Goal: Task Accomplishment & Management: Complete application form

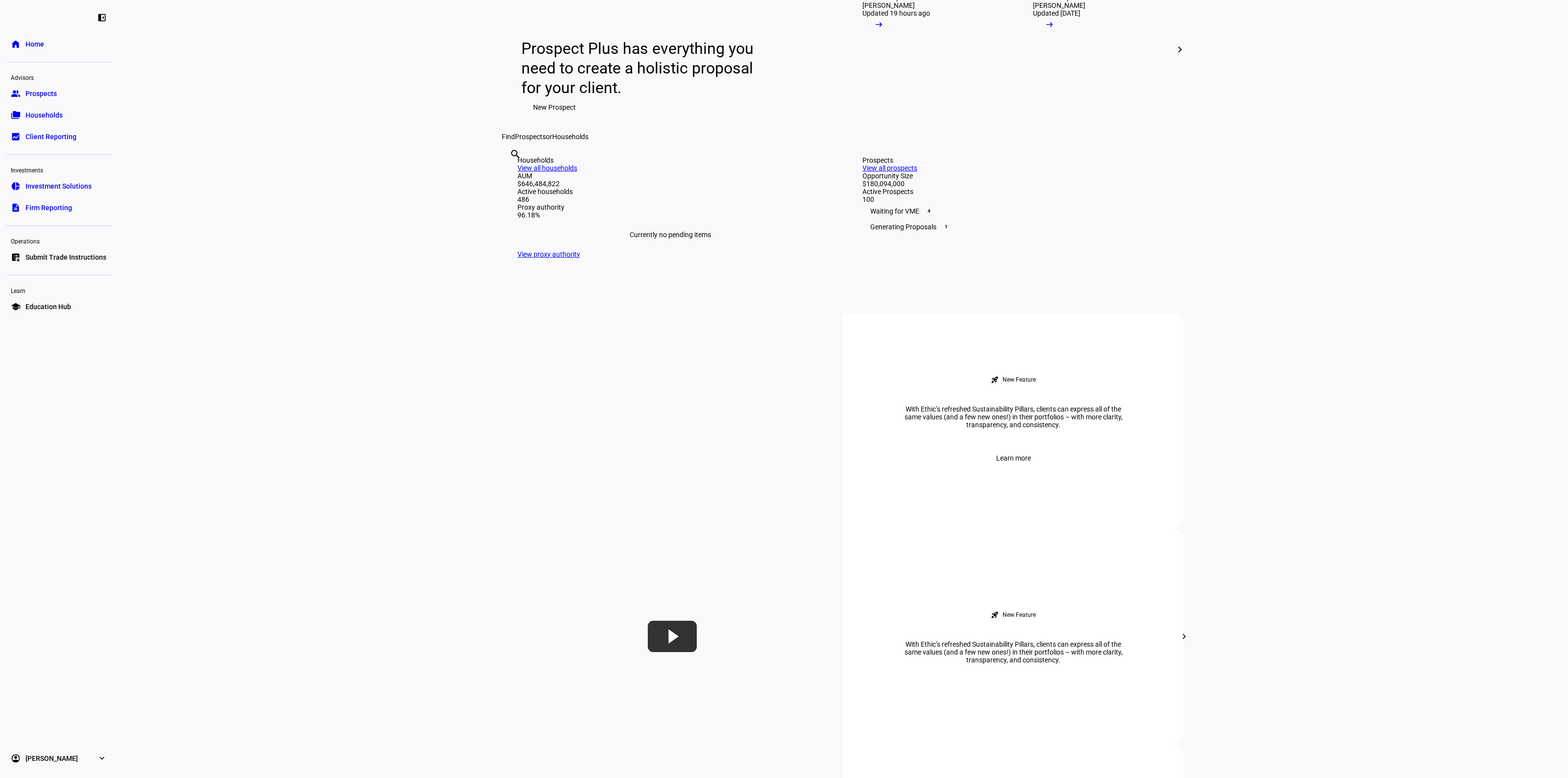
scroll to position [490, 0]
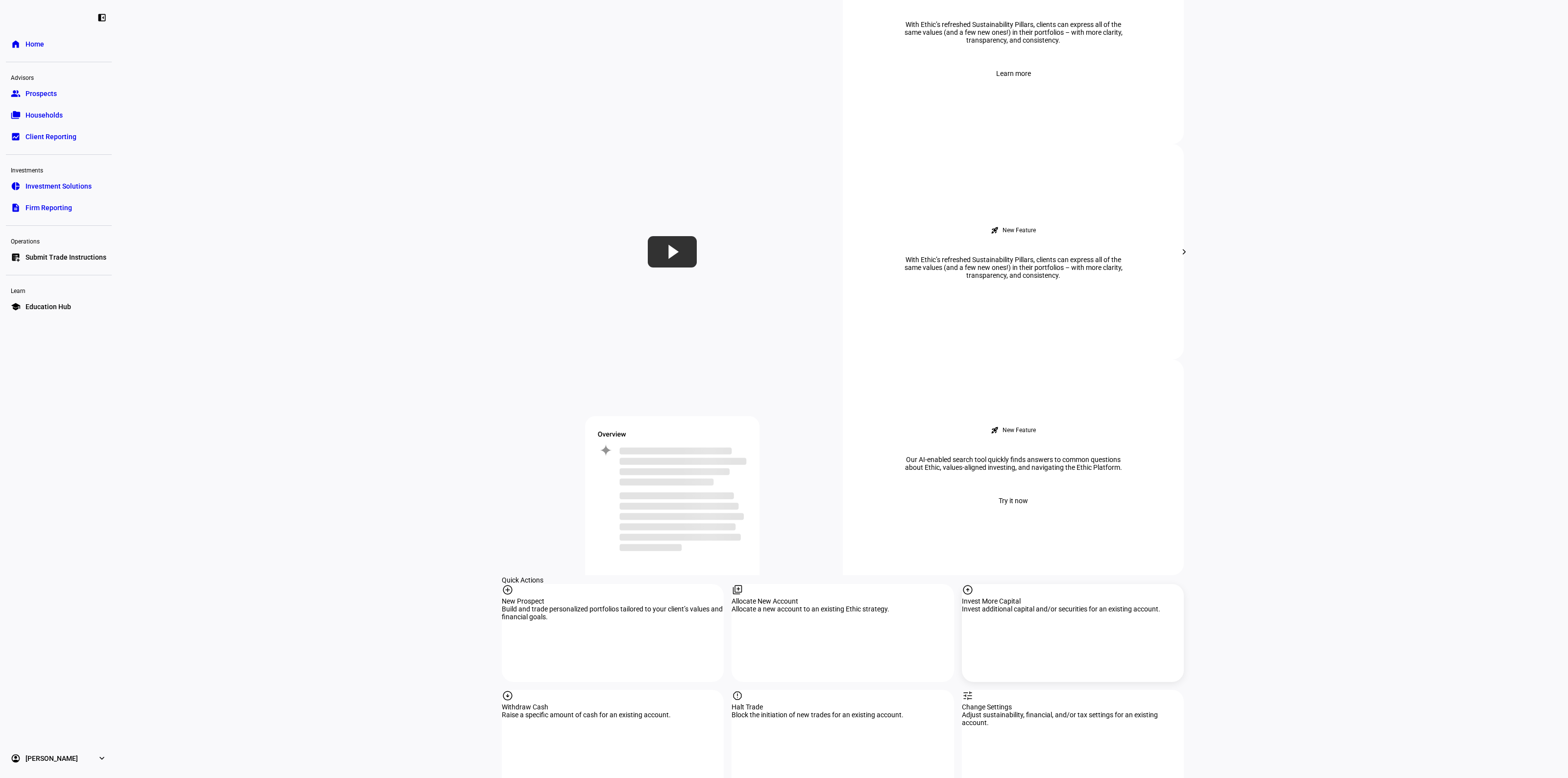
click at [1049, 597] on div "Invest More Capital" at bounding box center [1073, 601] width 222 height 8
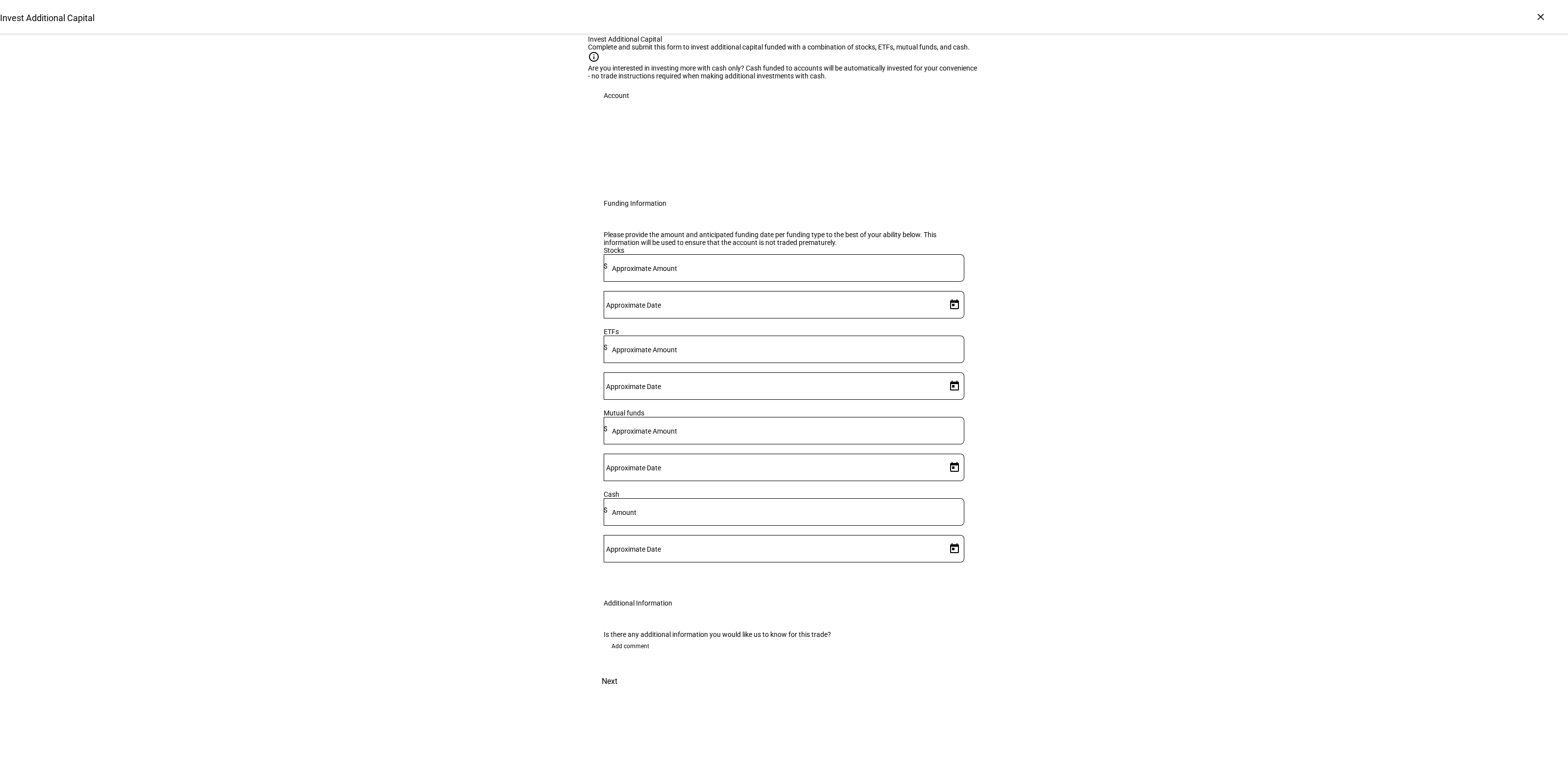
click at [762, 282] on div at bounding box center [786, 268] width 357 height 27
type input "520,000"
click at [946, 317] on span "Open calendar" at bounding box center [954, 304] width 24 height 24
click at [925, 530] on span "11" at bounding box center [927, 526] width 18 height 18
type input "[DATE]"
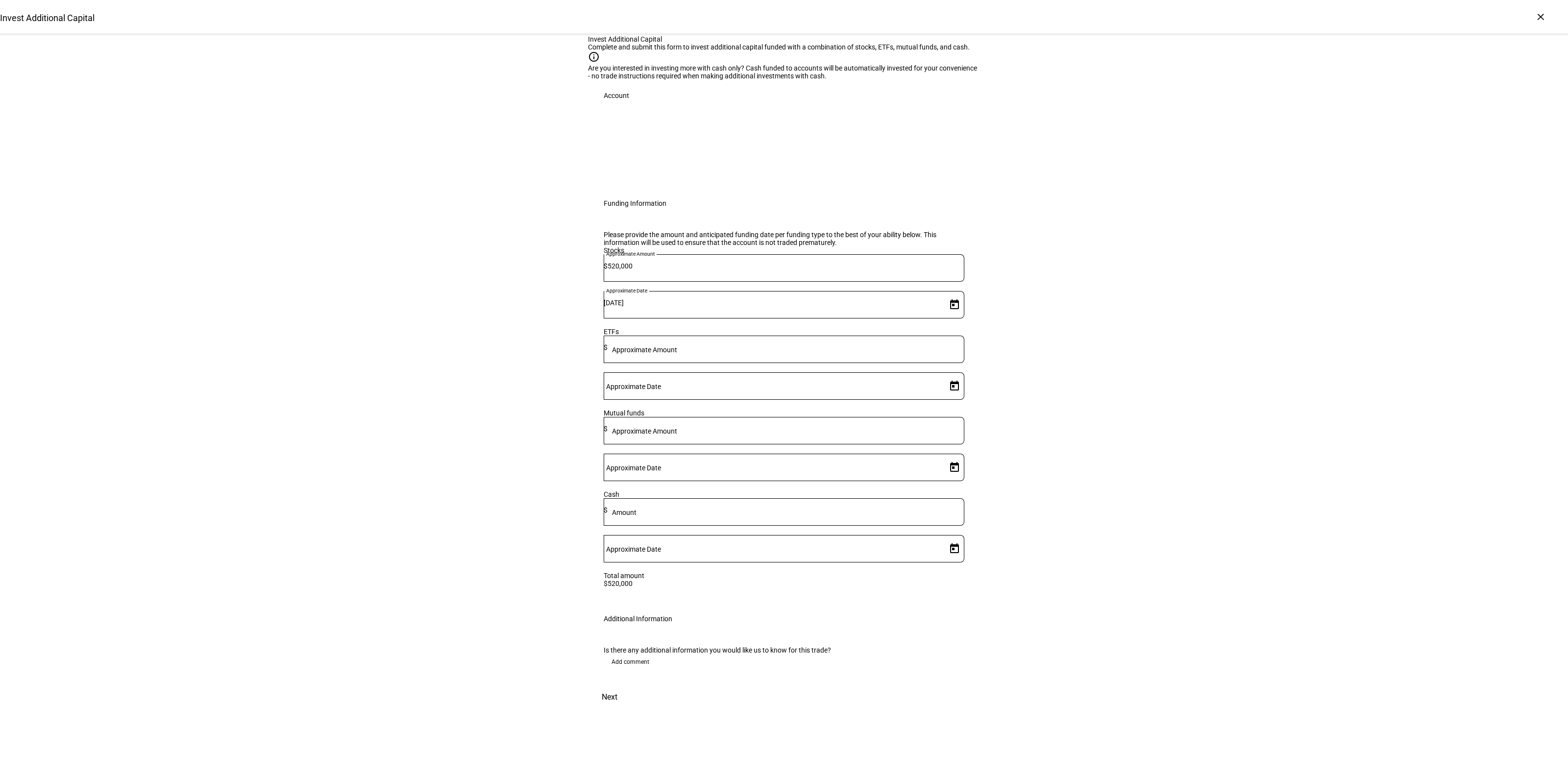
click at [1047, 506] on div "Invest Additional Capital Complete and submit this form to invest additional ca…" at bounding box center [784, 372] width 1568 height 674
click at [617, 667] on span "Add comment" at bounding box center [631, 662] width 38 height 16
click at [704, 693] on textarea at bounding box center [784, 695] width 360 height 35
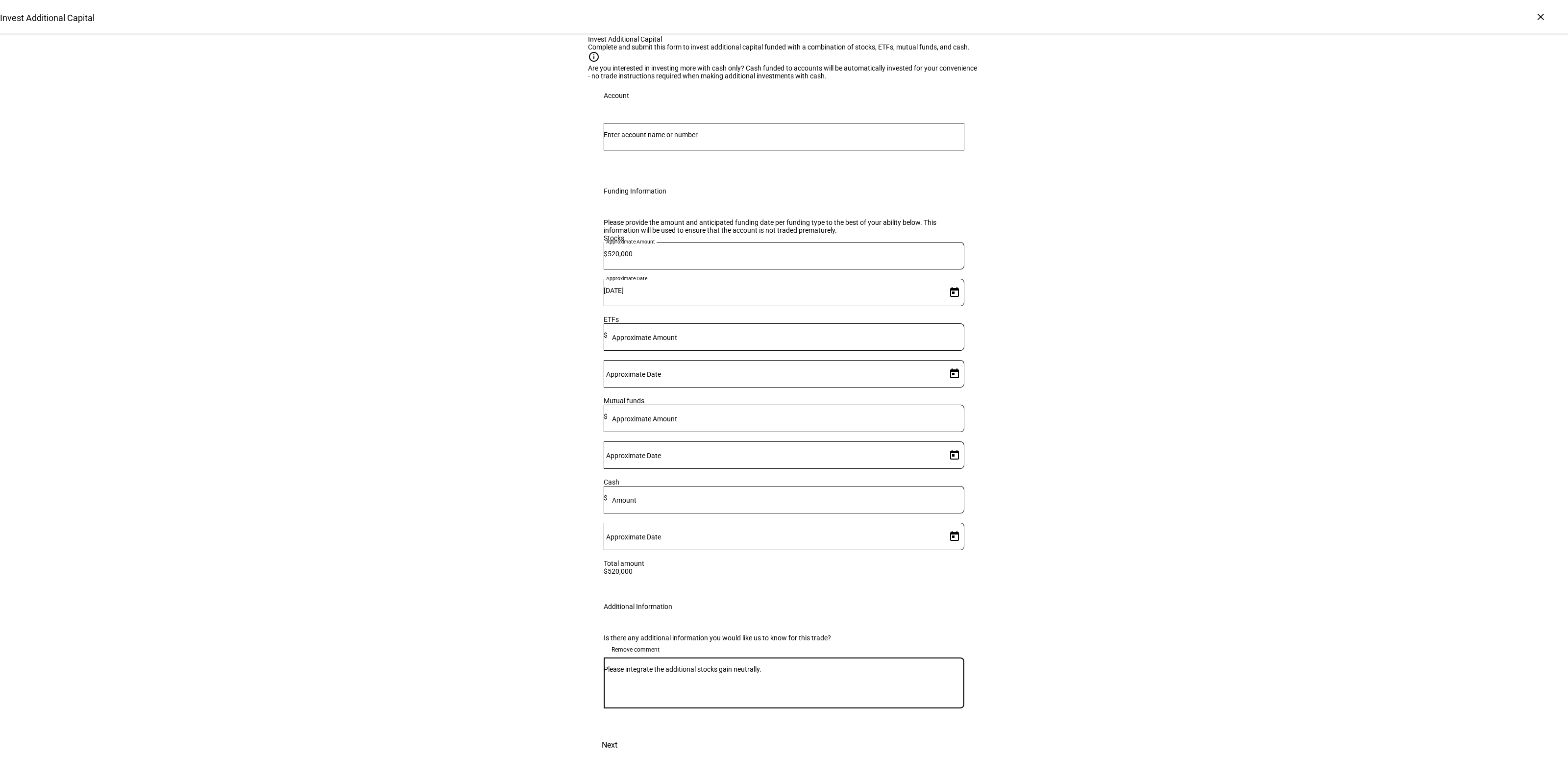
type textarea "Please integrate the additional stocks gain neutrally."
click at [685, 139] on input "Number" at bounding box center [784, 135] width 360 height 8
type input "blanch"
click at [707, 306] on span "[PERSON_NAME] ette" at bounding box center [663, 311] width 97 height 12
click at [1139, 293] on div "Invest Additional Capital Complete and submit this form to invest additional ca…" at bounding box center [784, 396] width 1568 height 722
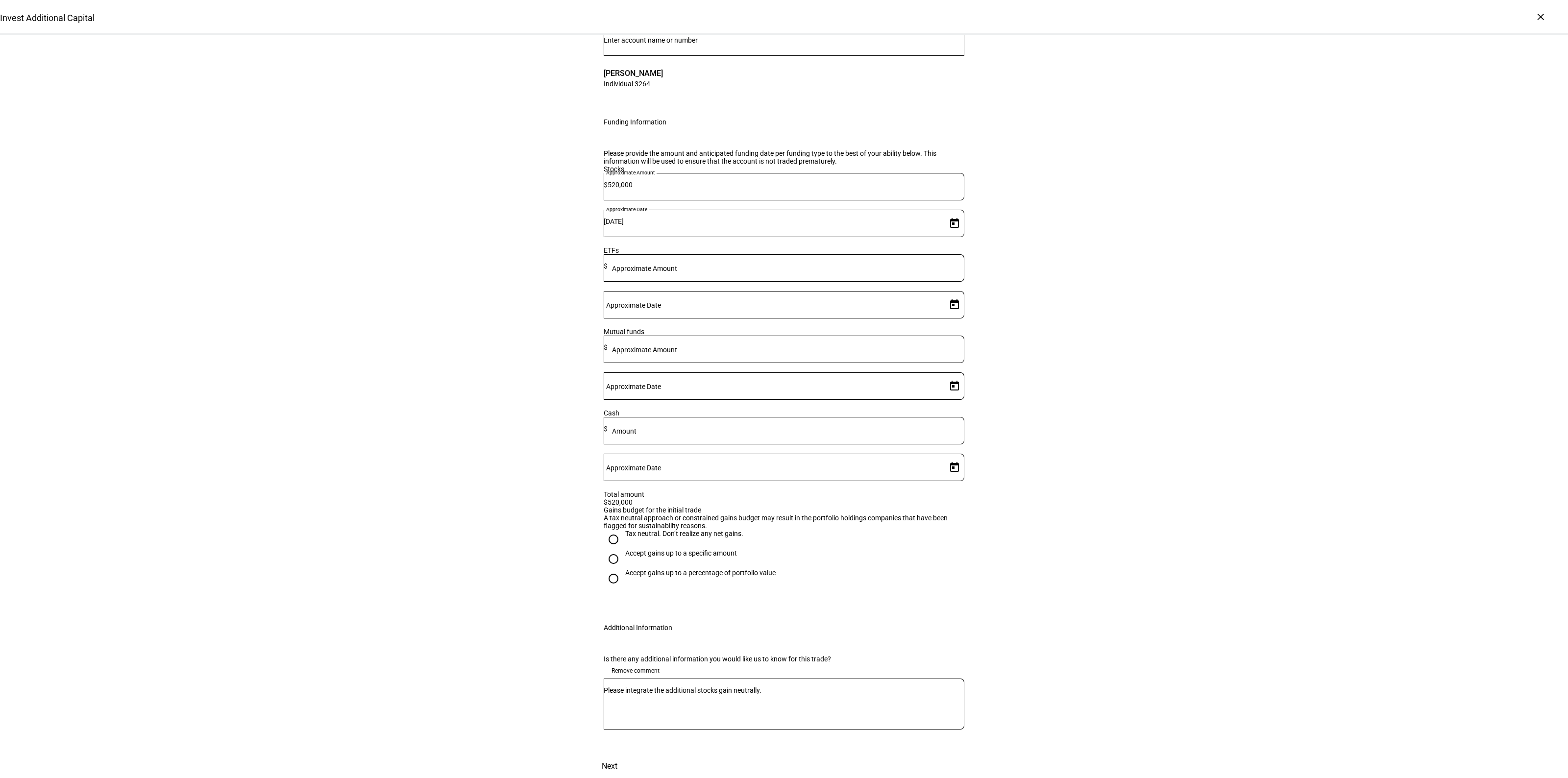
scroll to position [177, 0]
click at [628, 530] on div "Tax neutral. Don’t realize any net gains." at bounding box center [684, 533] width 118 height 8
click at [623, 530] on input "Tax neutral. Don’t realize any net gains." at bounding box center [614, 539] width 19 height 19
radio input "true"
click at [1177, 536] on div "Invest Additional Capital Complete and submit this form to invest additional ca…" at bounding box center [784, 360] width 1568 height 838
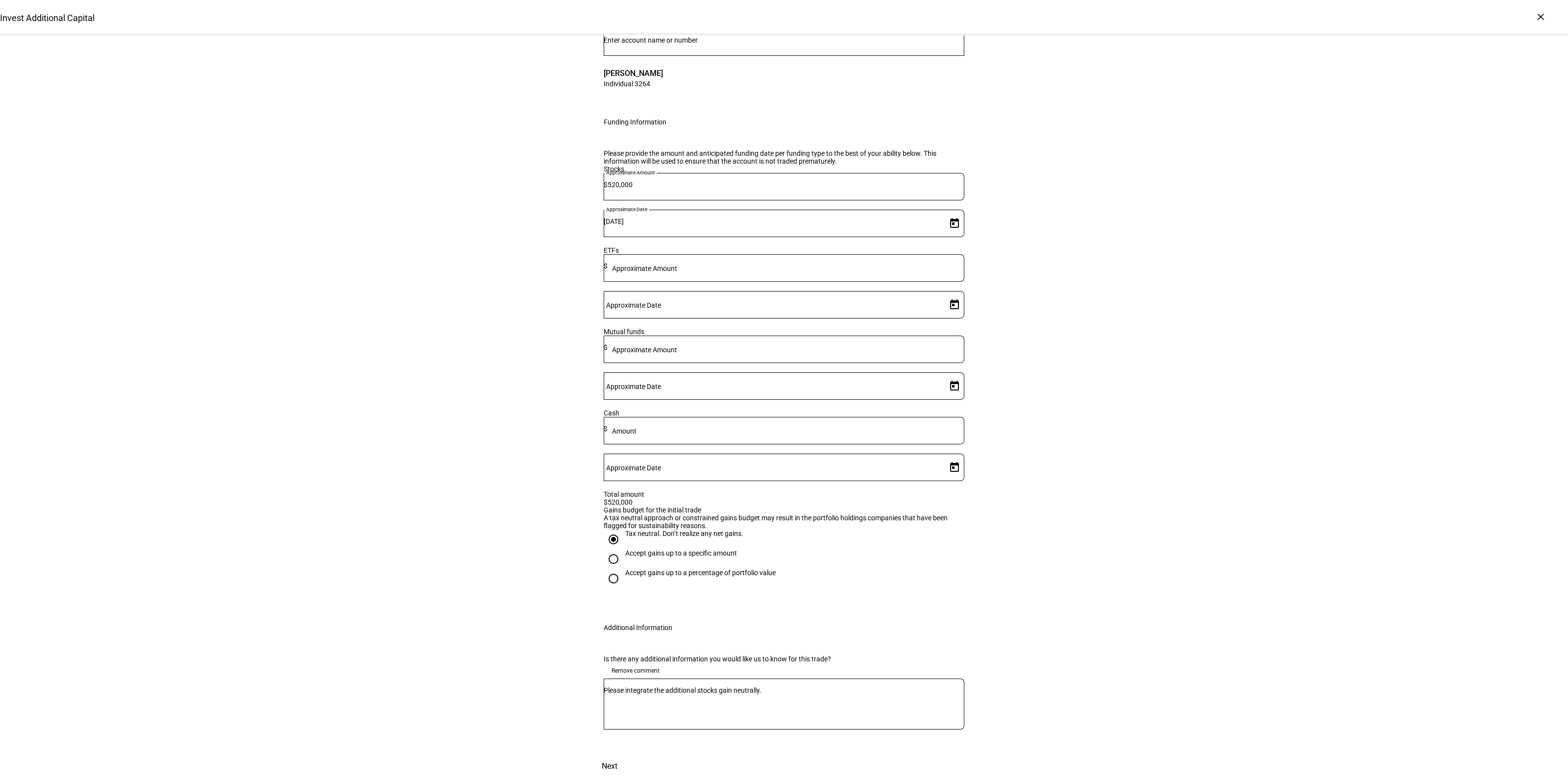
drag, startPoint x: 940, startPoint y: 740, endPoint x: 964, endPoint y: 723, distance: 29.4
click at [631, 755] on span at bounding box center [609, 766] width 43 height 24
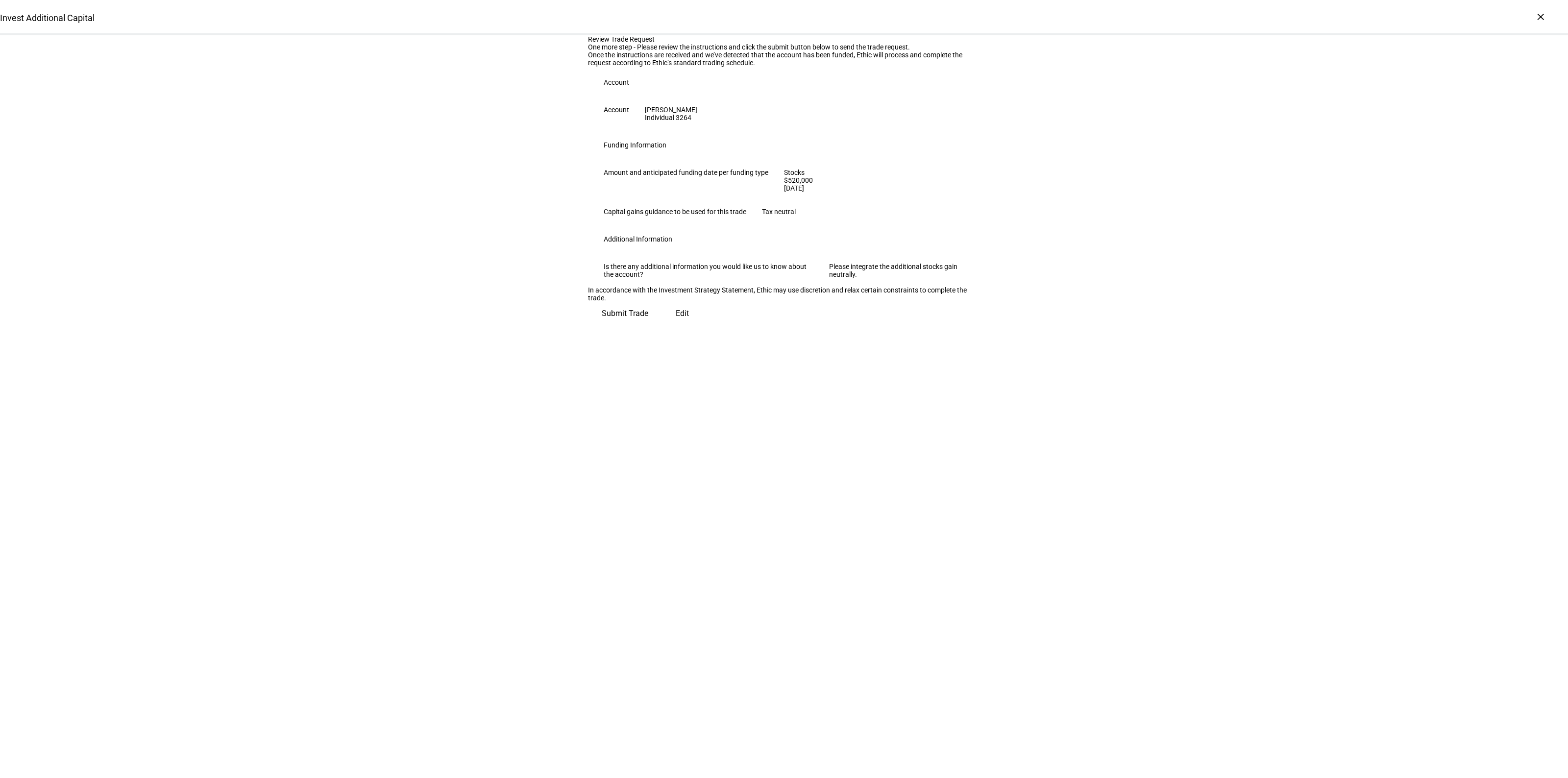
click at [648, 326] on span "Submit Trade" at bounding box center [625, 314] width 46 height 24
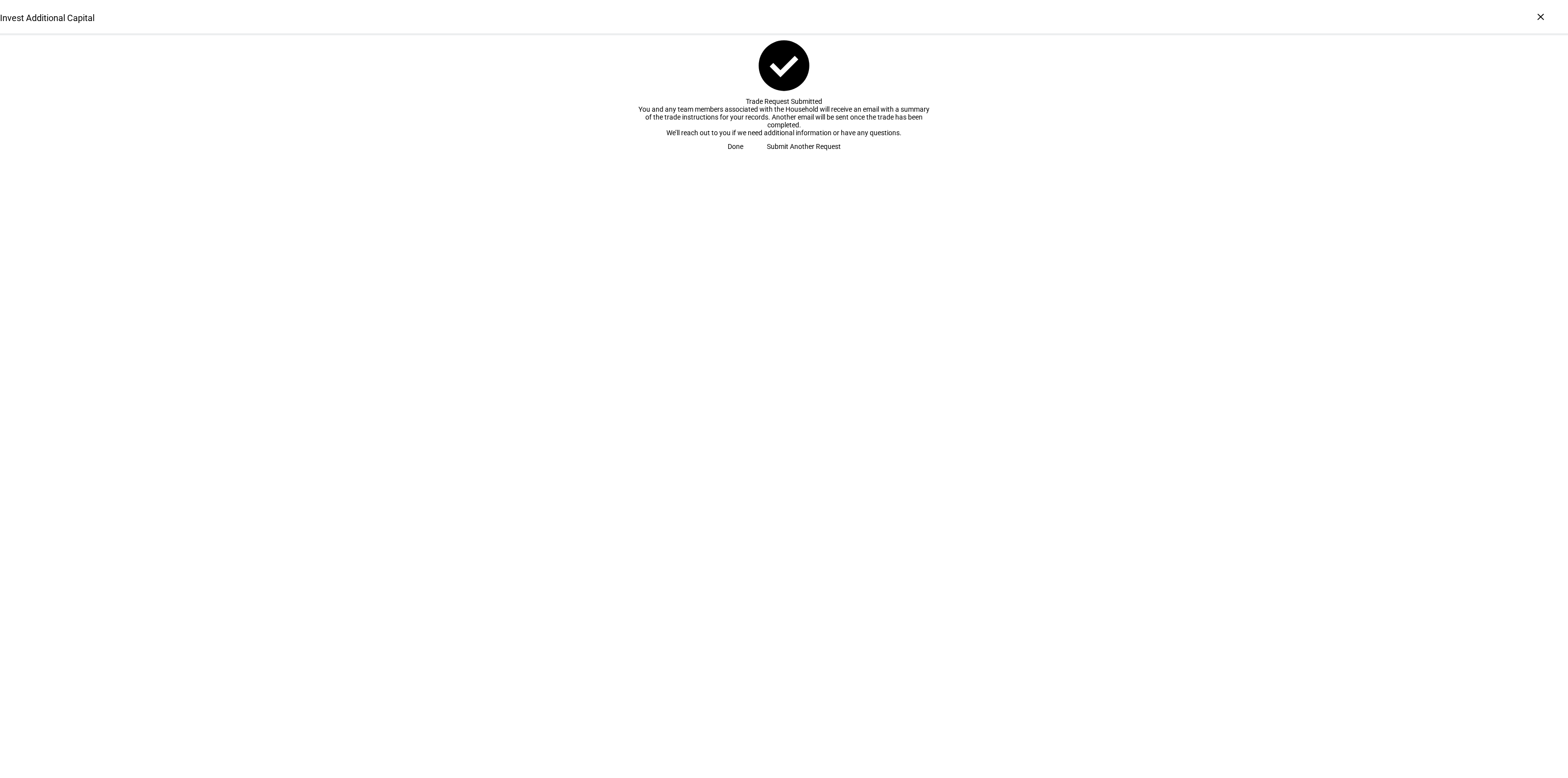
click at [755, 156] on span at bounding box center [735, 147] width 39 height 19
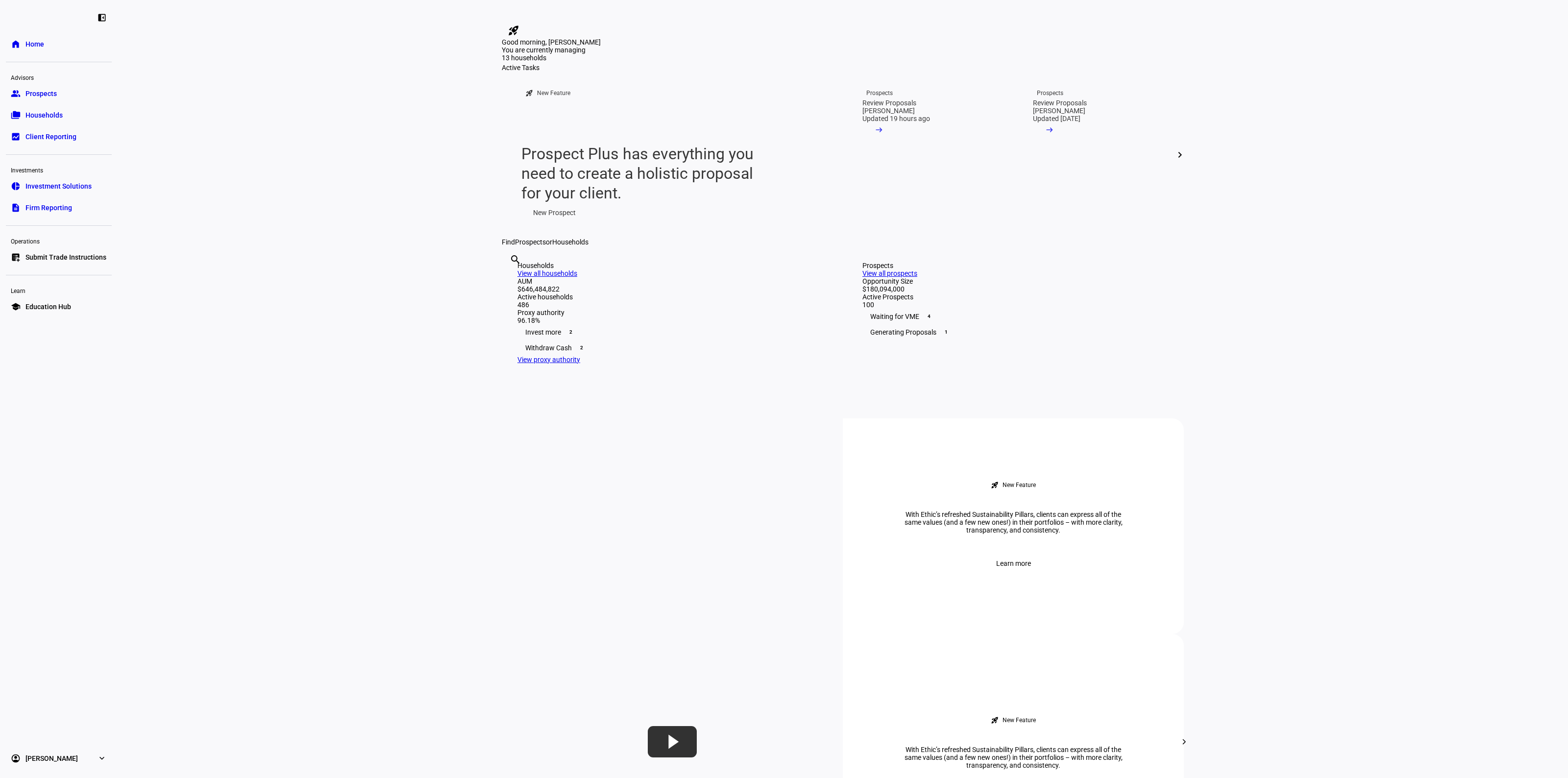
click at [351, 268] on eth-layout-page-content "rocket_launch Product Updates The latest features and improvements Powered by L…" at bounding box center [842, 389] width 1451 height 778
